Goal: Information Seeking & Learning: Learn about a topic

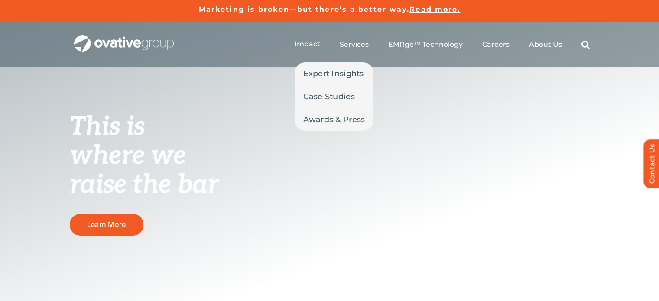
click at [317, 44] on span "Impact" at bounding box center [308, 44] width 26 height 9
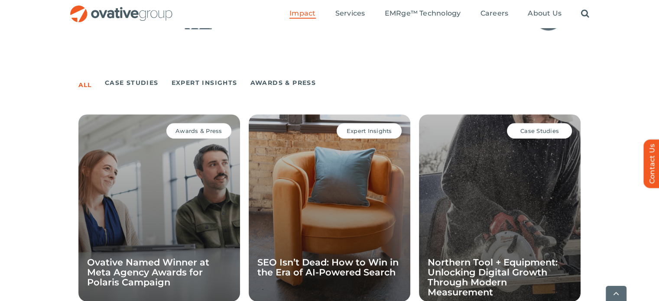
scroll to position [581, 0]
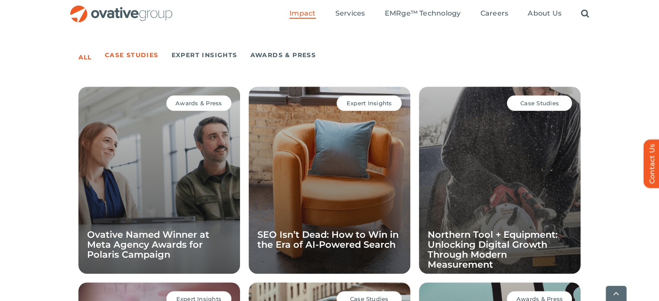
click at [148, 52] on link "Case Studies" at bounding box center [132, 55] width 54 height 12
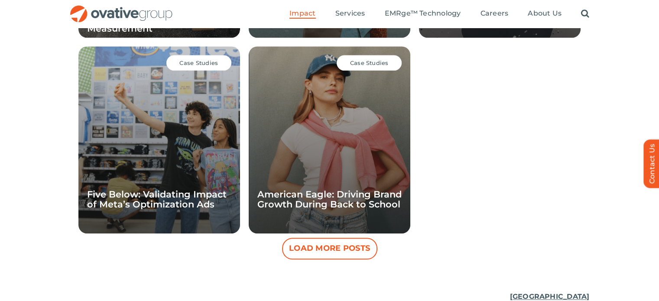
scroll to position [816, 0]
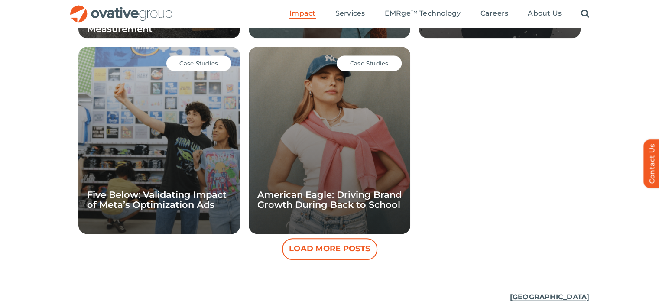
click at [198, 62] on span "Case Studies" at bounding box center [198, 63] width 39 height 7
click at [329, 257] on button "Load More Posts" at bounding box center [329, 249] width 95 height 22
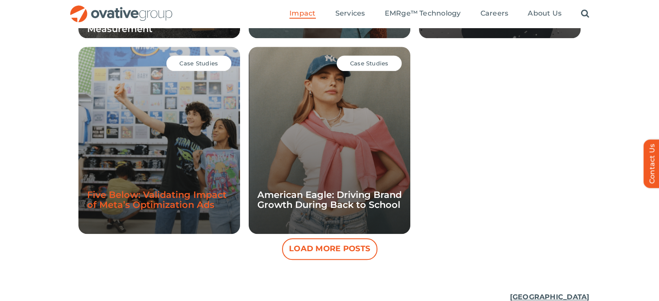
click at [164, 193] on link "Five Below: Validating Impact of Meta’s Optimization Ads" at bounding box center [157, 199] width 140 height 21
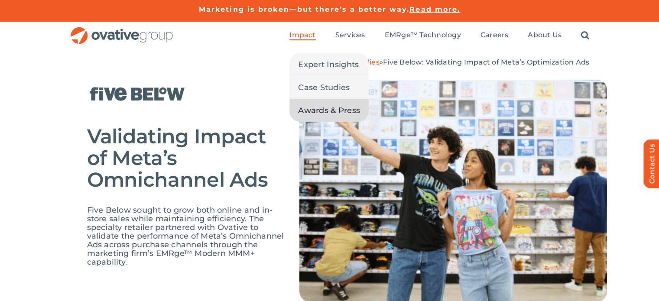
click at [336, 108] on span "Awards & Press" at bounding box center [329, 110] width 62 height 12
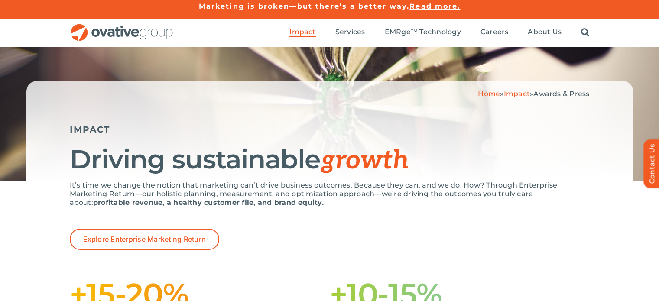
scroll to position [10, 0]
